Goal: Information Seeking & Learning: Learn about a topic

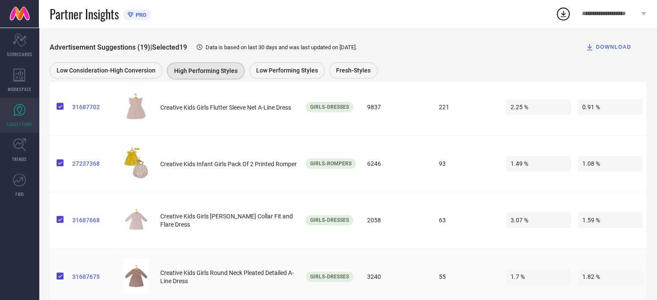
scroll to position [802, 0]
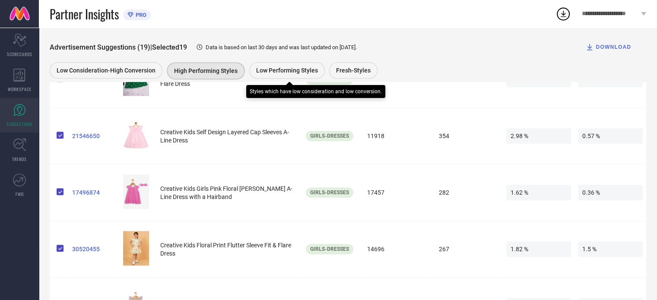
click at [268, 65] on div "Low Performing Styles" at bounding box center [287, 70] width 76 height 16
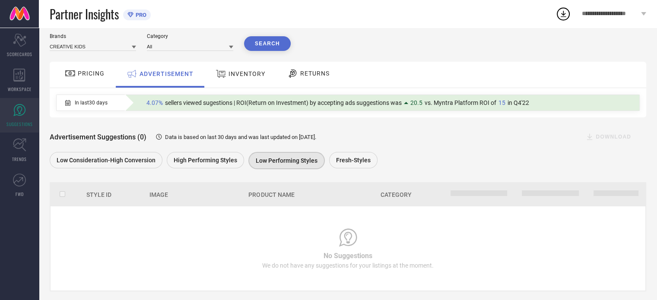
scroll to position [38, 0]
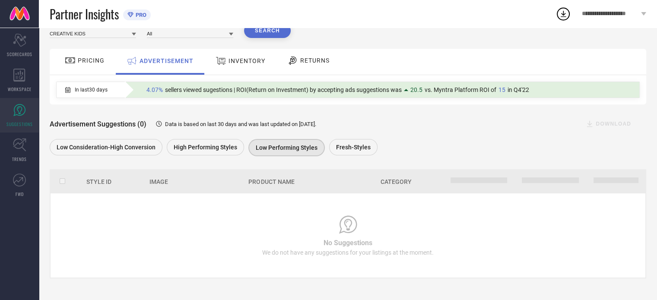
click at [364, 135] on div "Advertisement Suggestions (0) Data is based on last 30 days and was last update…" at bounding box center [348, 132] width 596 height 54
click at [363, 145] on span "Fresh-Styles" at bounding box center [353, 147] width 35 height 7
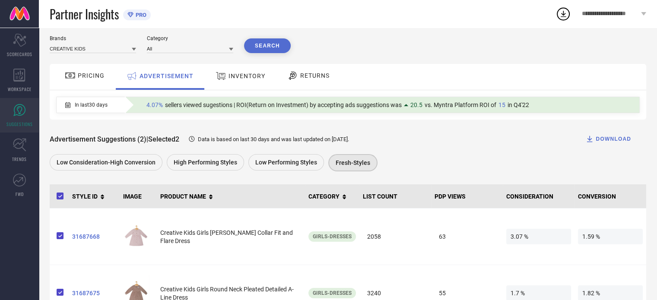
scroll to position [0, 0]
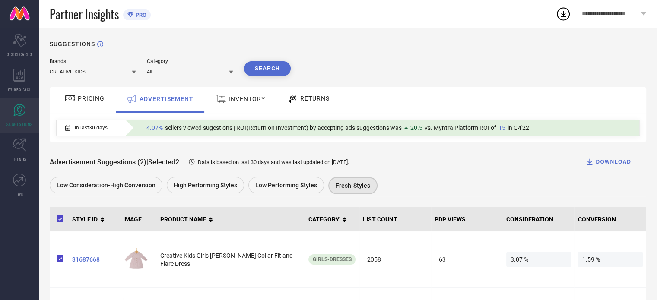
click at [103, 78] on div "Brands CREATIVE KIDS Category All Search PRICING ADVERTISEMENT INVENTORY RETURN…" at bounding box center [348, 201] width 596 height 286
click at [105, 72] on input at bounding box center [93, 71] width 86 height 9
click at [97, 95] on div "IX IMPRESSION" at bounding box center [93, 98] width 86 height 15
click at [183, 73] on input at bounding box center [190, 71] width 86 height 9
click at [182, 86] on div "All" at bounding box center [190, 83] width 86 height 15
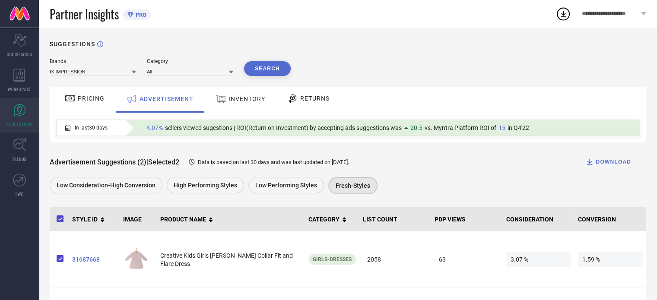
click at [271, 72] on button "Search" at bounding box center [267, 68] width 47 height 15
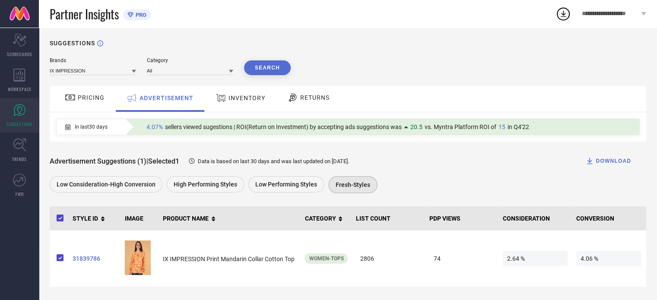
scroll to position [2, 0]
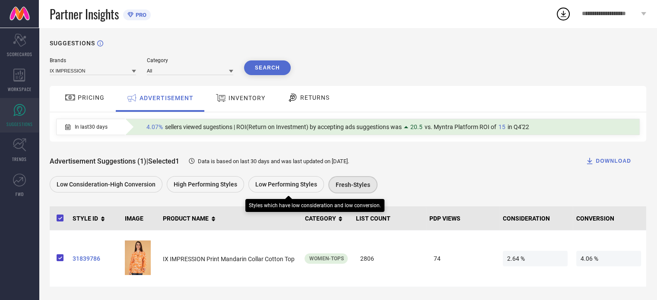
click at [269, 188] on span "Low Performing Styles" at bounding box center [286, 184] width 62 height 7
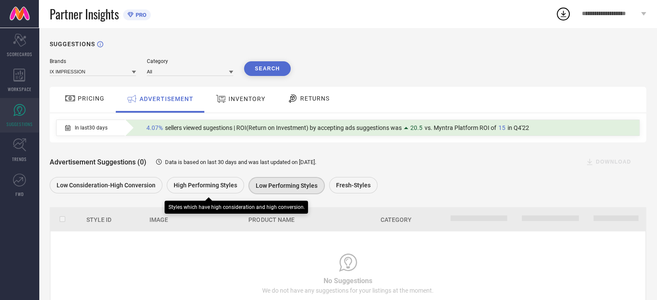
click at [184, 192] on div "High Performing Styles" at bounding box center [205, 185] width 77 height 16
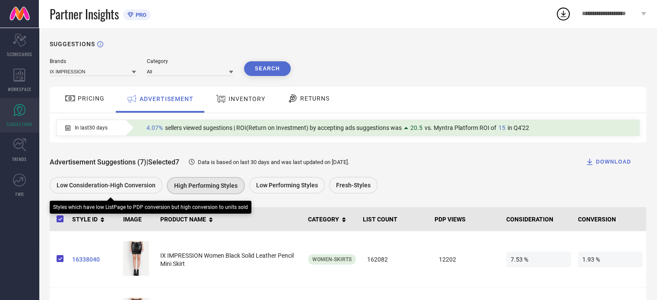
click at [133, 189] on span "Low Consideration-High Conversion" at bounding box center [106, 185] width 99 height 7
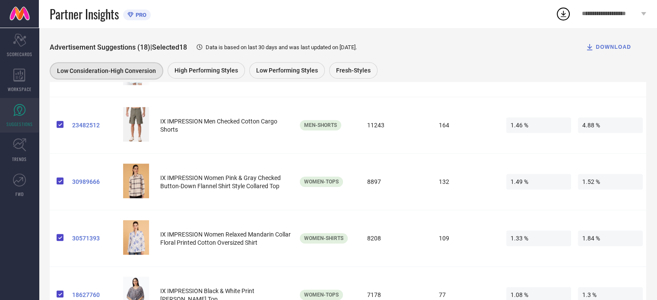
scroll to position [487, 0]
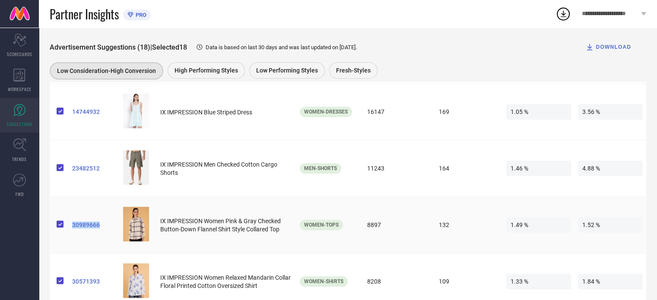
drag, startPoint x: 69, startPoint y: 228, endPoint x: 101, endPoint y: 227, distance: 32.0
click at [101, 227] on tr "30989666 IX IMPRESSION Women Pink & Gray Checked Button-Down Flannel Shirt Styl…" at bounding box center [348, 225] width 596 height 57
copy tr "30989666"
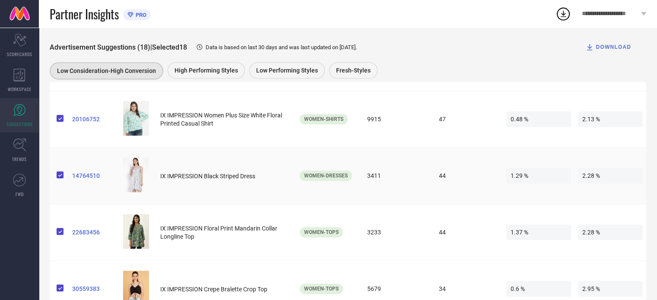
scroll to position [789, 0]
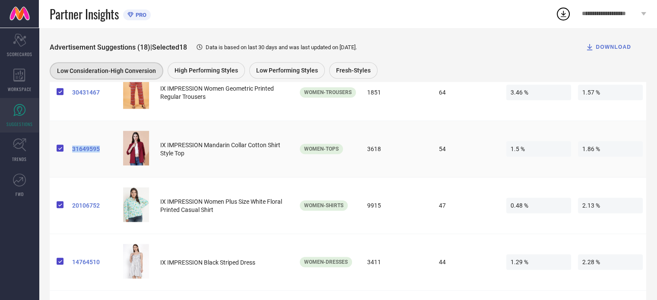
drag, startPoint x: 68, startPoint y: 149, endPoint x: 104, endPoint y: 152, distance: 36.0
click at [104, 152] on tr "31649595 IX IMPRESSION Mandarin Collar Cotton Shirt Style Top Women-Tops 3618 5…" at bounding box center [348, 149] width 596 height 57
copy tr "31649595"
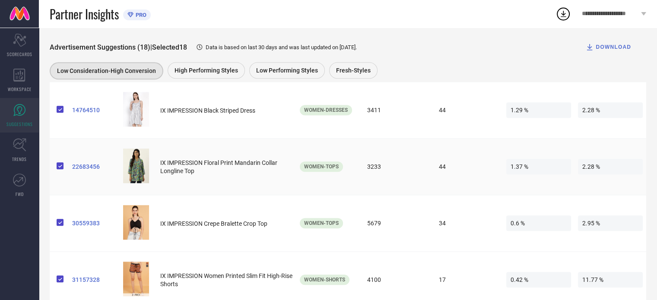
scroll to position [962, 0]
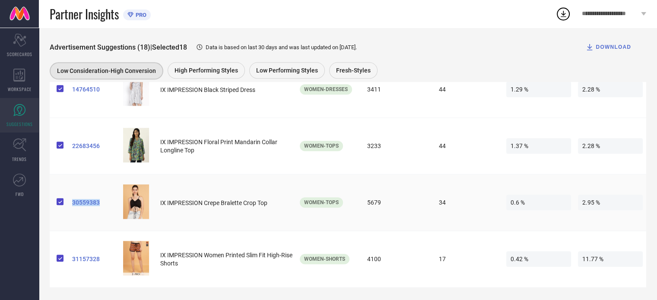
drag, startPoint x: 68, startPoint y: 202, endPoint x: 109, endPoint y: 208, distance: 41.0
click at [109, 208] on tr "30559383 IX IMPRESSION Crepe Bralette Crop Top Women-Tops 5679 34 0.6 % 2.95 %" at bounding box center [348, 202] width 596 height 57
copy tr "30559383"
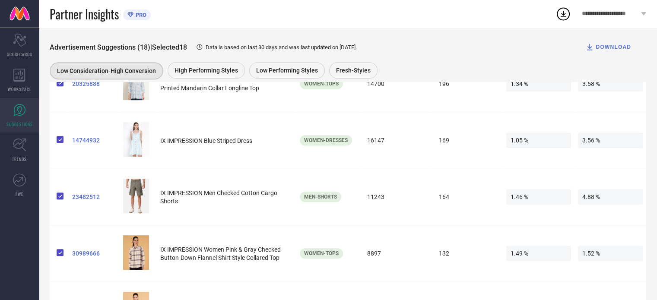
scroll to position [444, 0]
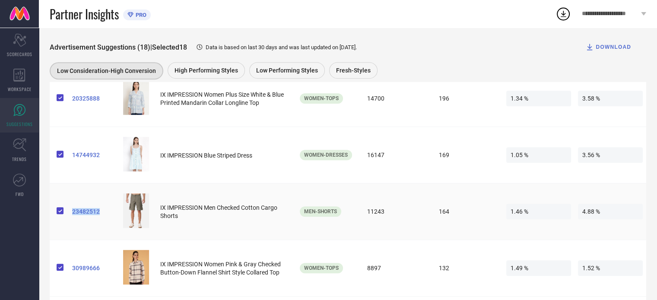
drag, startPoint x: 69, startPoint y: 212, endPoint x: 114, endPoint y: 212, distance: 45.4
click at [103, 212] on td "23482512" at bounding box center [94, 212] width 51 height 57
copy span "23482512"
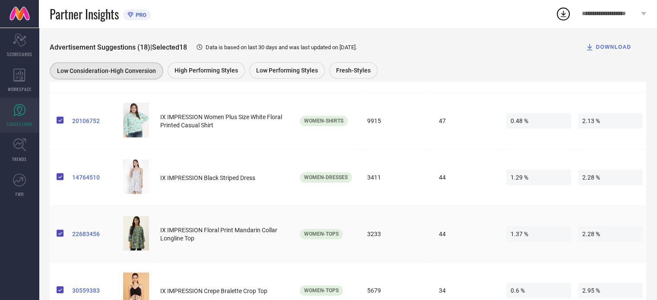
scroll to position [876, 0]
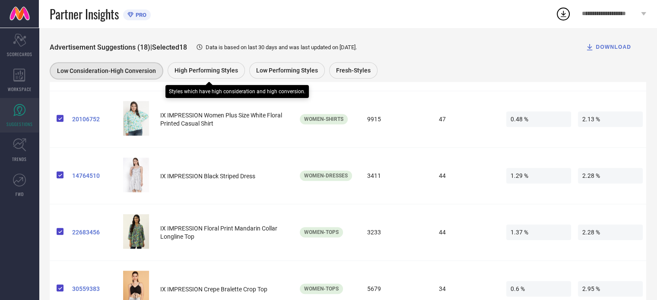
click at [198, 71] on span "High Performing Styles" at bounding box center [205, 70] width 63 height 7
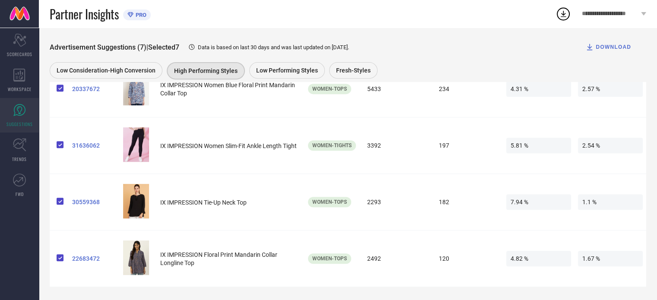
scroll to position [340, 0]
drag, startPoint x: 69, startPoint y: 206, endPoint x: 105, endPoint y: 206, distance: 35.8
click at [101, 205] on td "30559368" at bounding box center [94, 202] width 51 height 57
copy span "30559368"
